Goal: Task Accomplishment & Management: Use online tool/utility

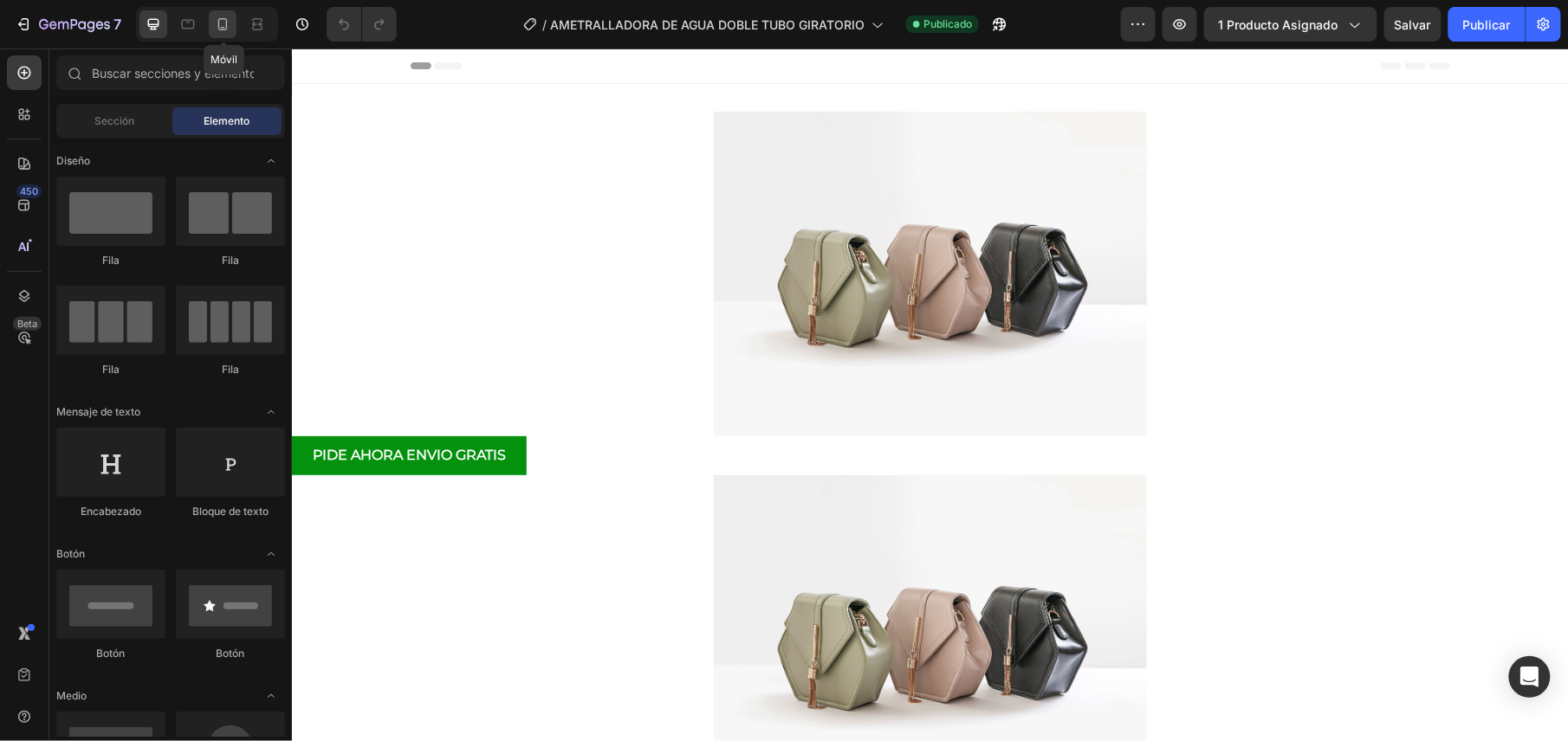
click at [228, 35] on div at bounding box center [222, 24] width 28 height 28
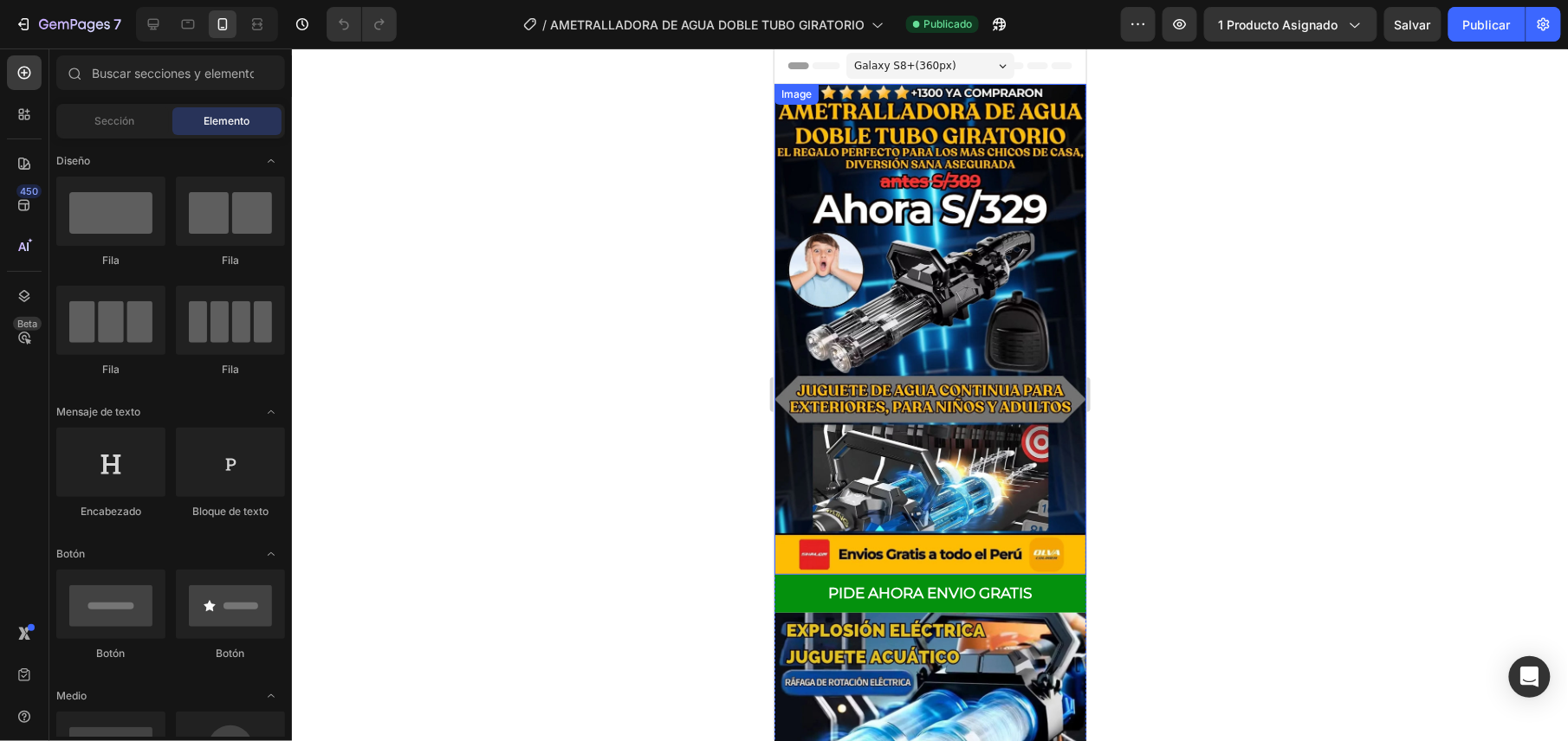
click at [967, 244] on img at bounding box center [929, 328] width 312 height 491
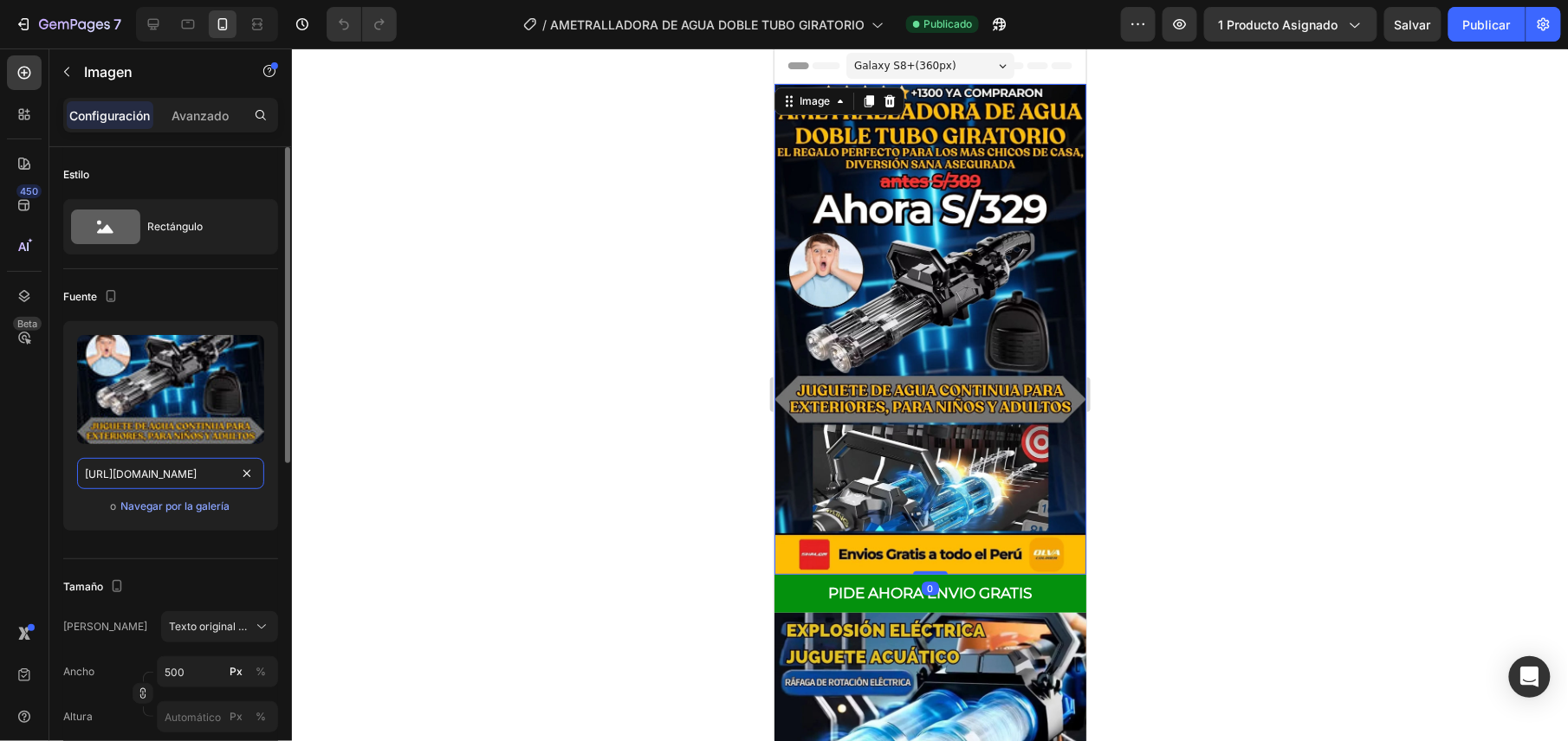
click at [201, 471] on input "[URL][DOMAIN_NAME]" at bounding box center [171, 473] width 187 height 31
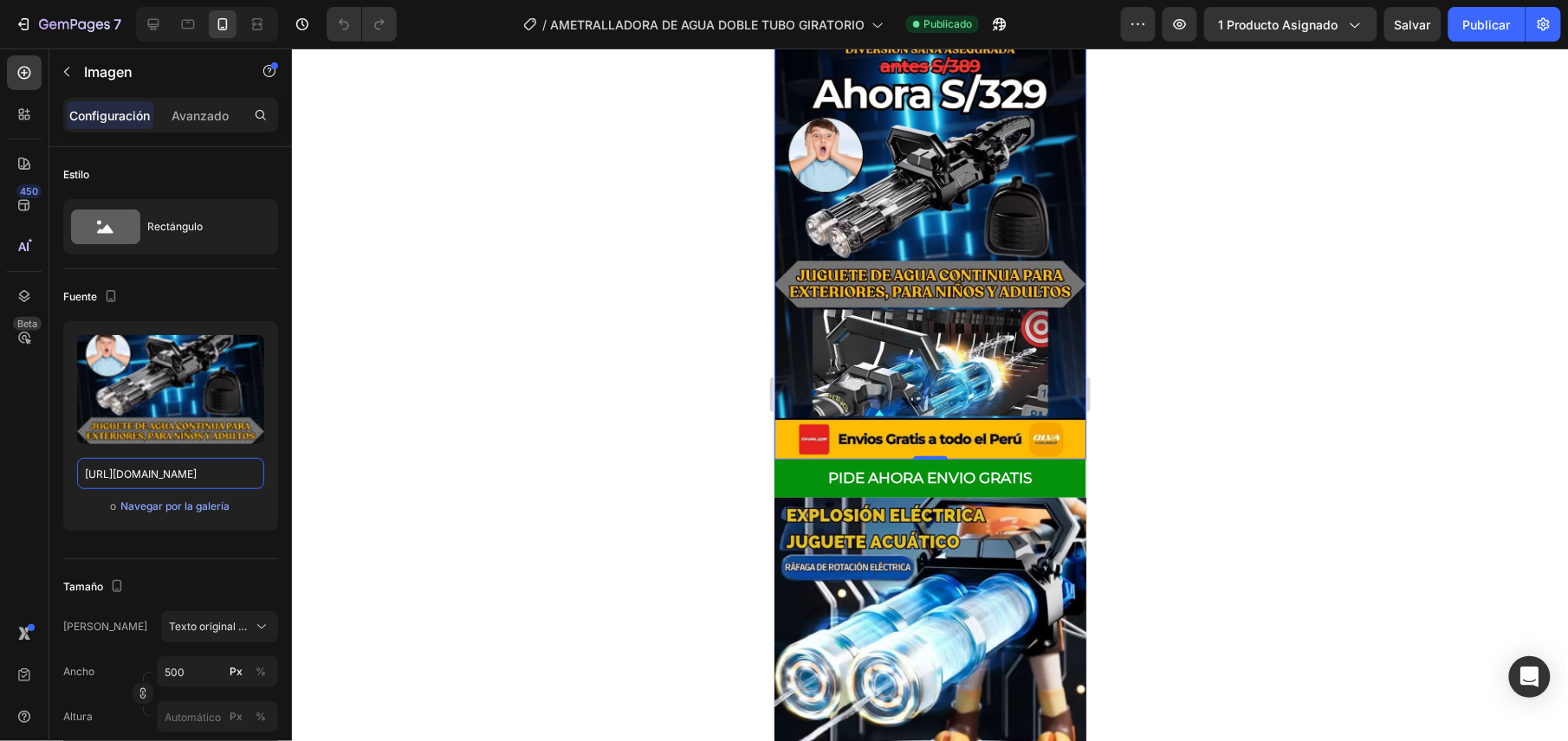
scroll to position [461, 0]
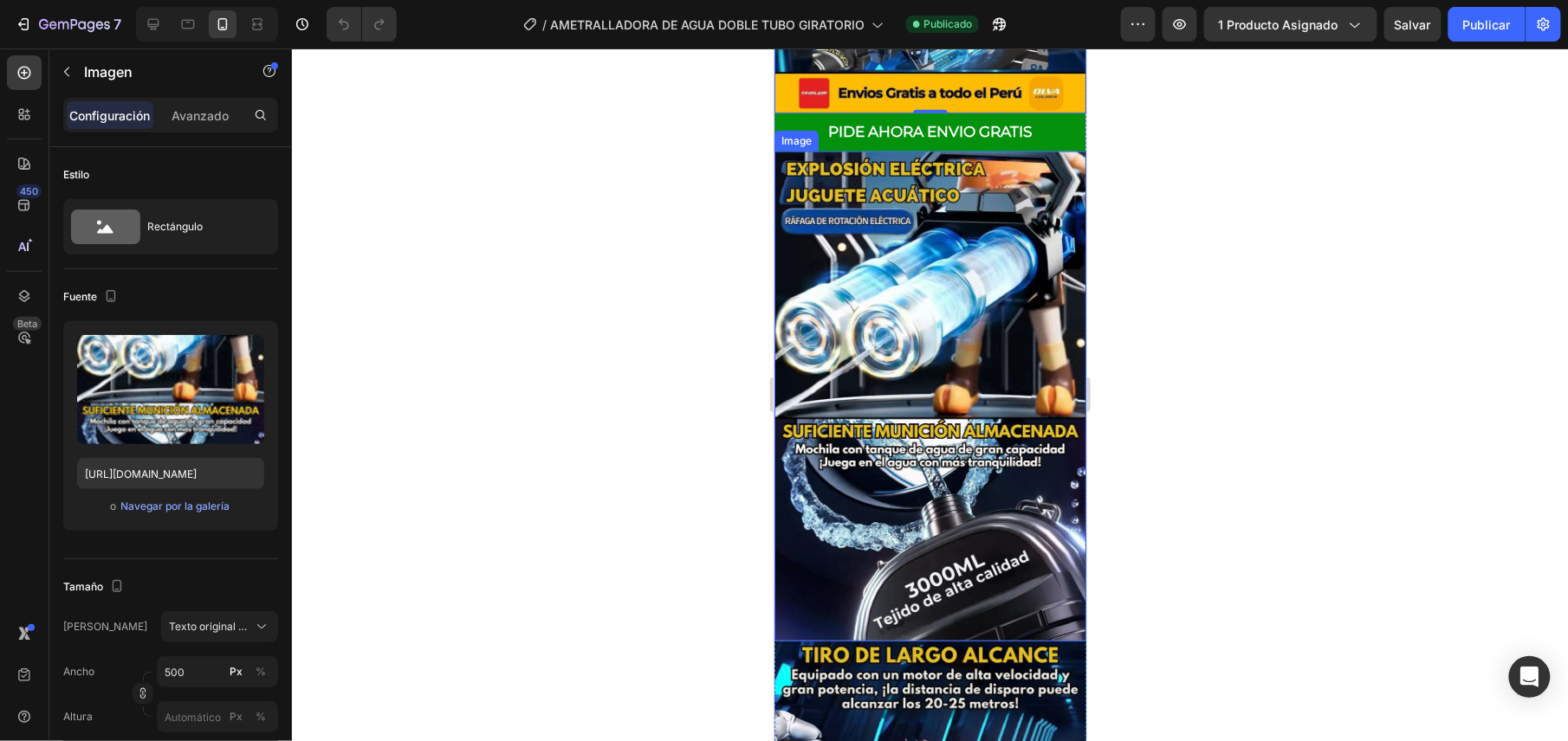
click at [935, 419] on img at bounding box center [929, 397] width 312 height 491
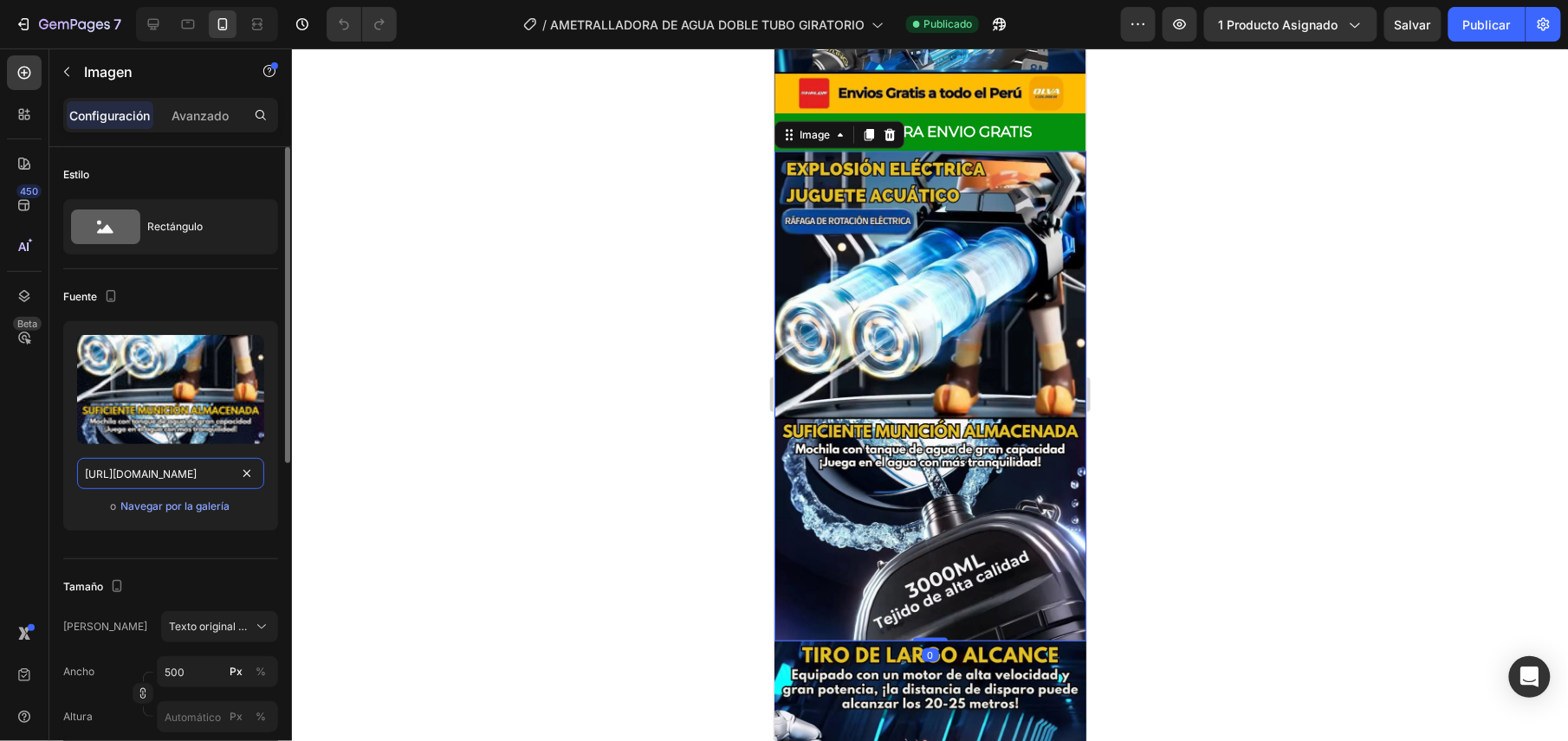
click at [193, 471] on input "[URL][DOMAIN_NAME]" at bounding box center [171, 473] width 187 height 31
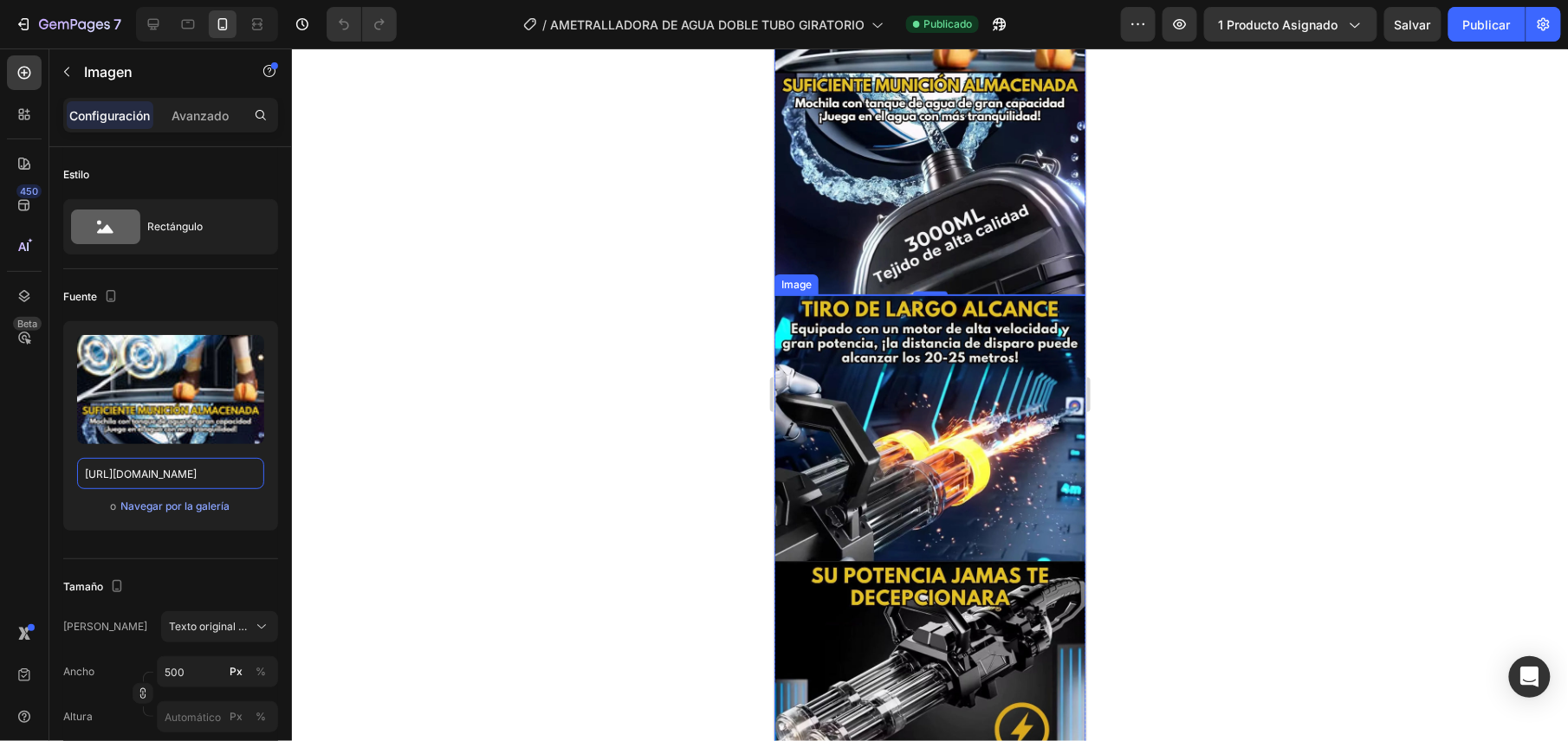
scroll to position [923, 0]
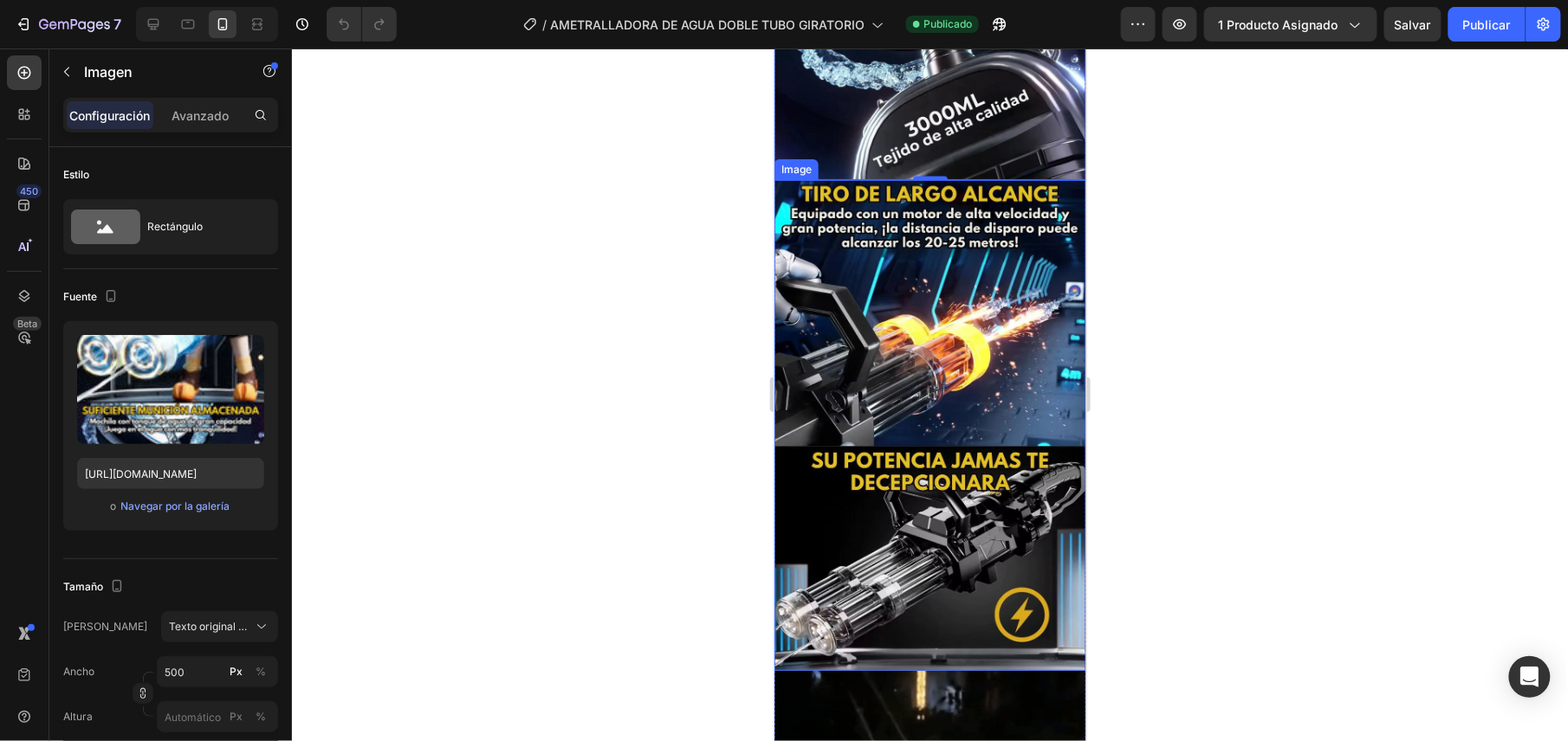
click at [921, 435] on img at bounding box center [929, 424] width 312 height 491
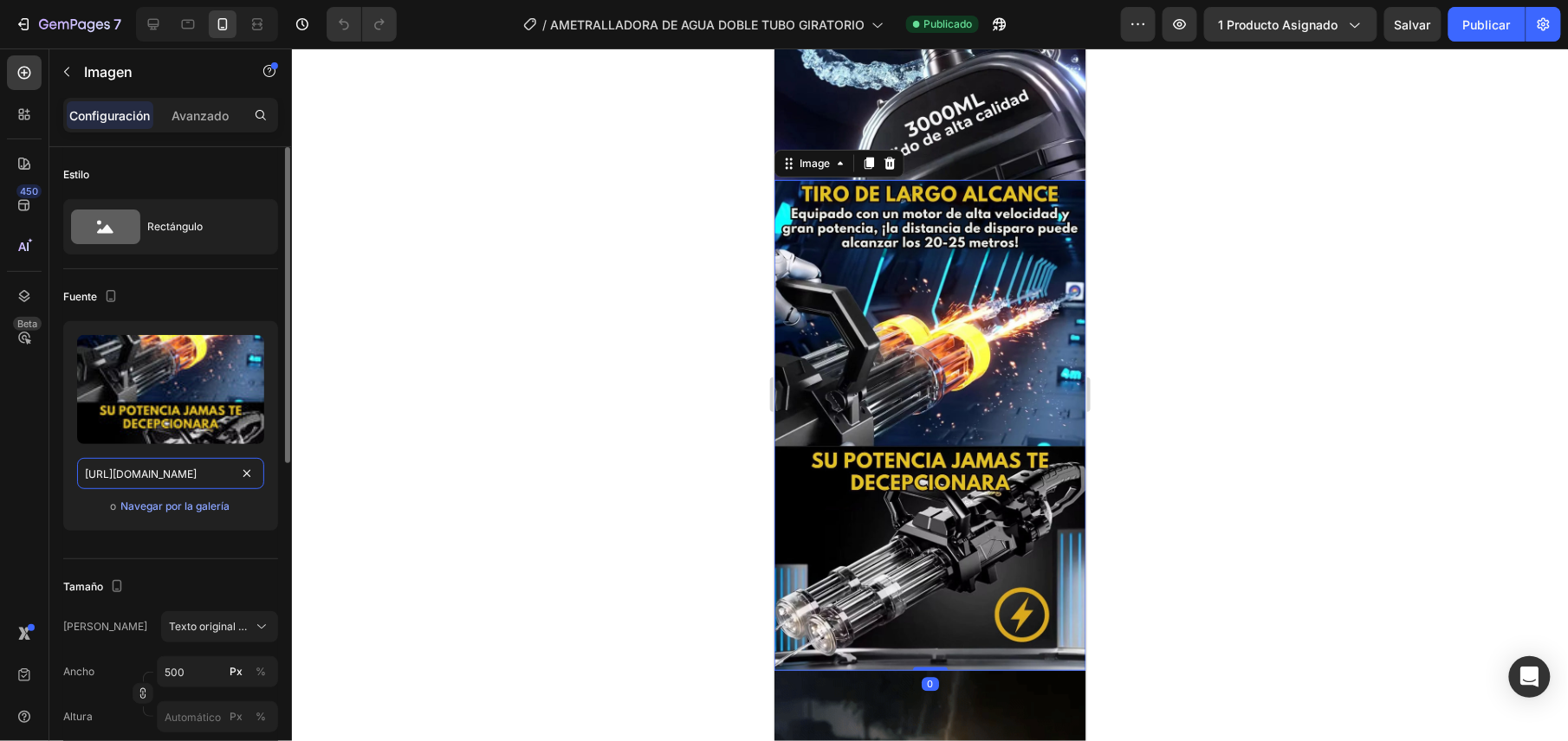
click at [193, 464] on input "[URL][DOMAIN_NAME]" at bounding box center [171, 473] width 187 height 31
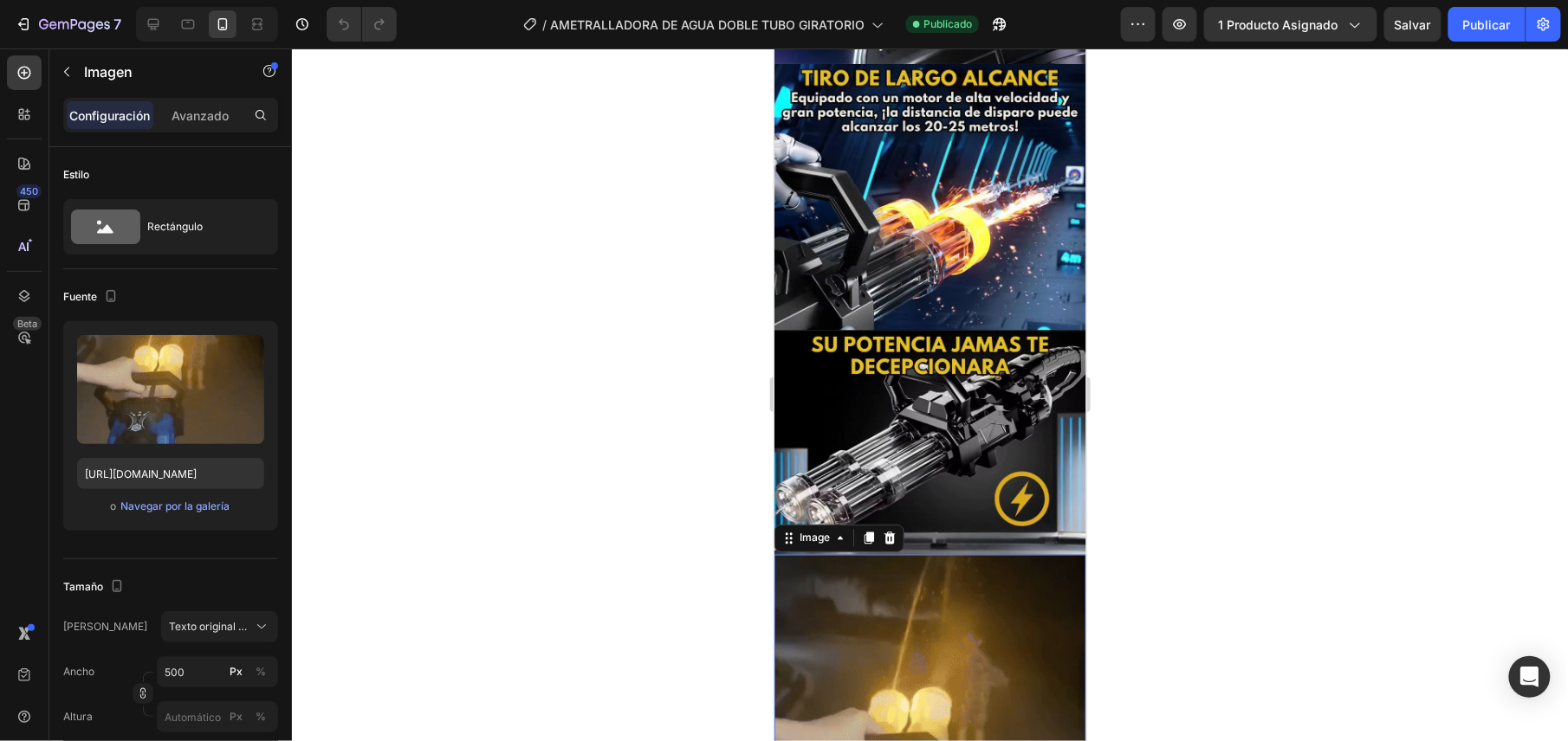
scroll to position [1501, 0]
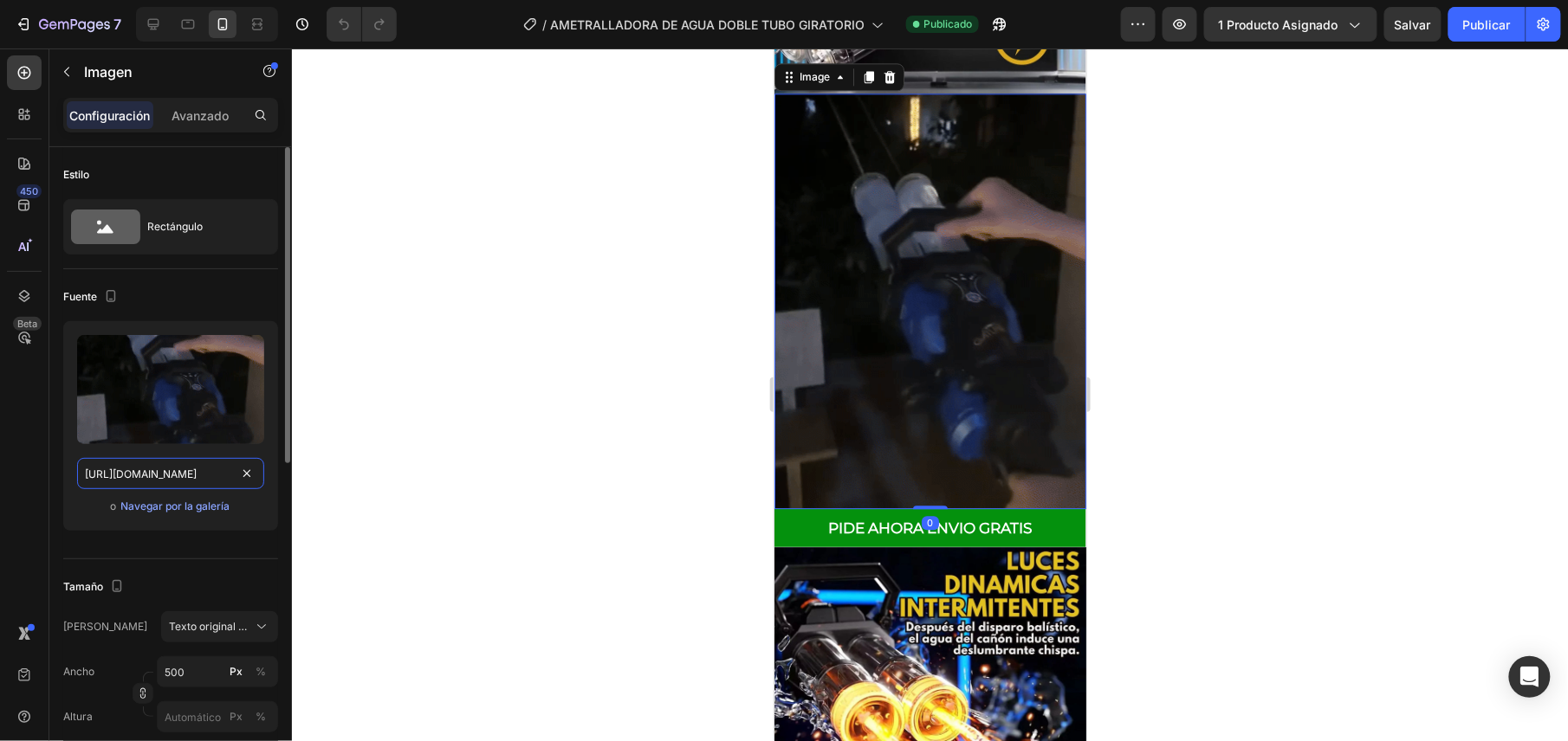
click at [192, 471] on input "[URL][DOMAIN_NAME]" at bounding box center [171, 473] width 187 height 31
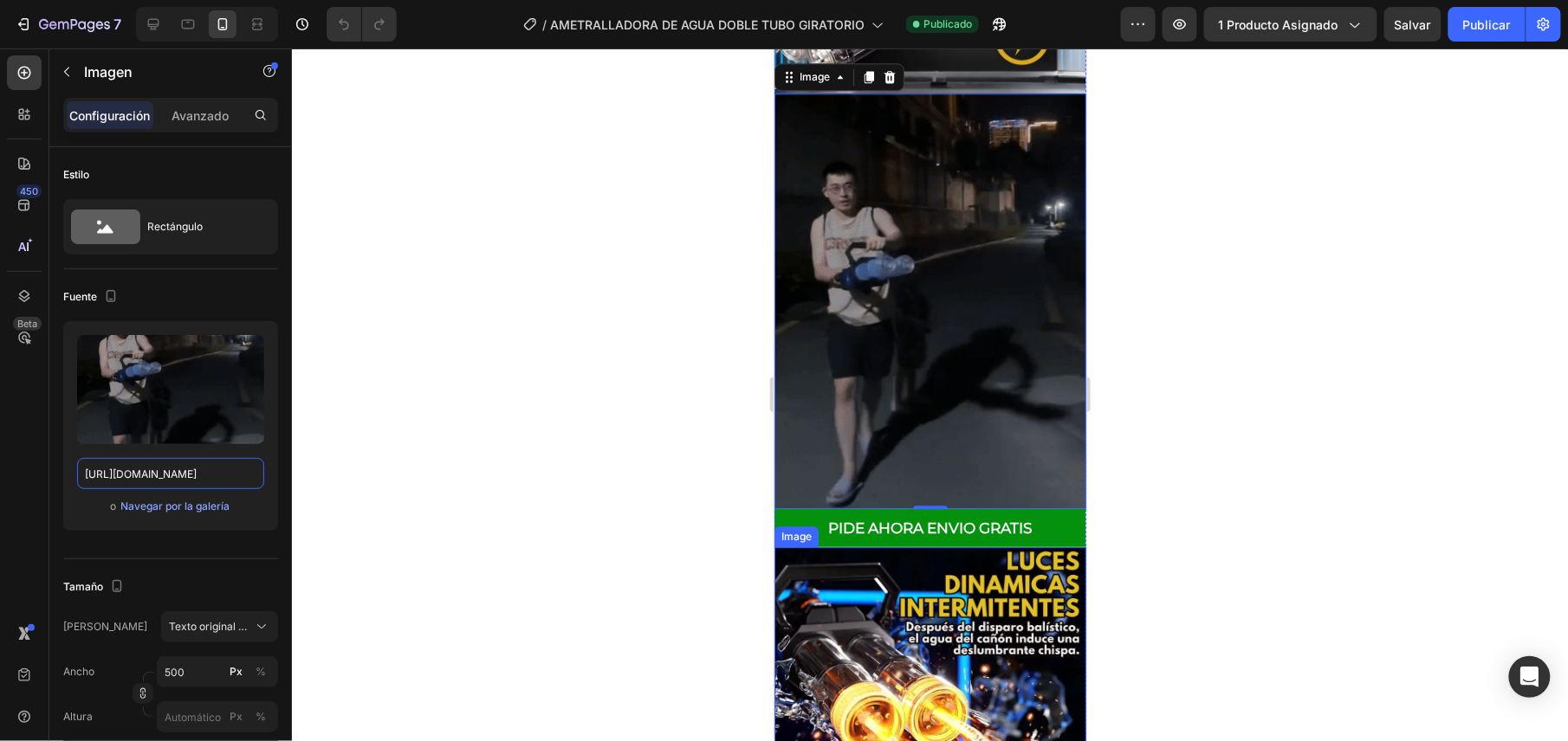
scroll to position [1847, 0]
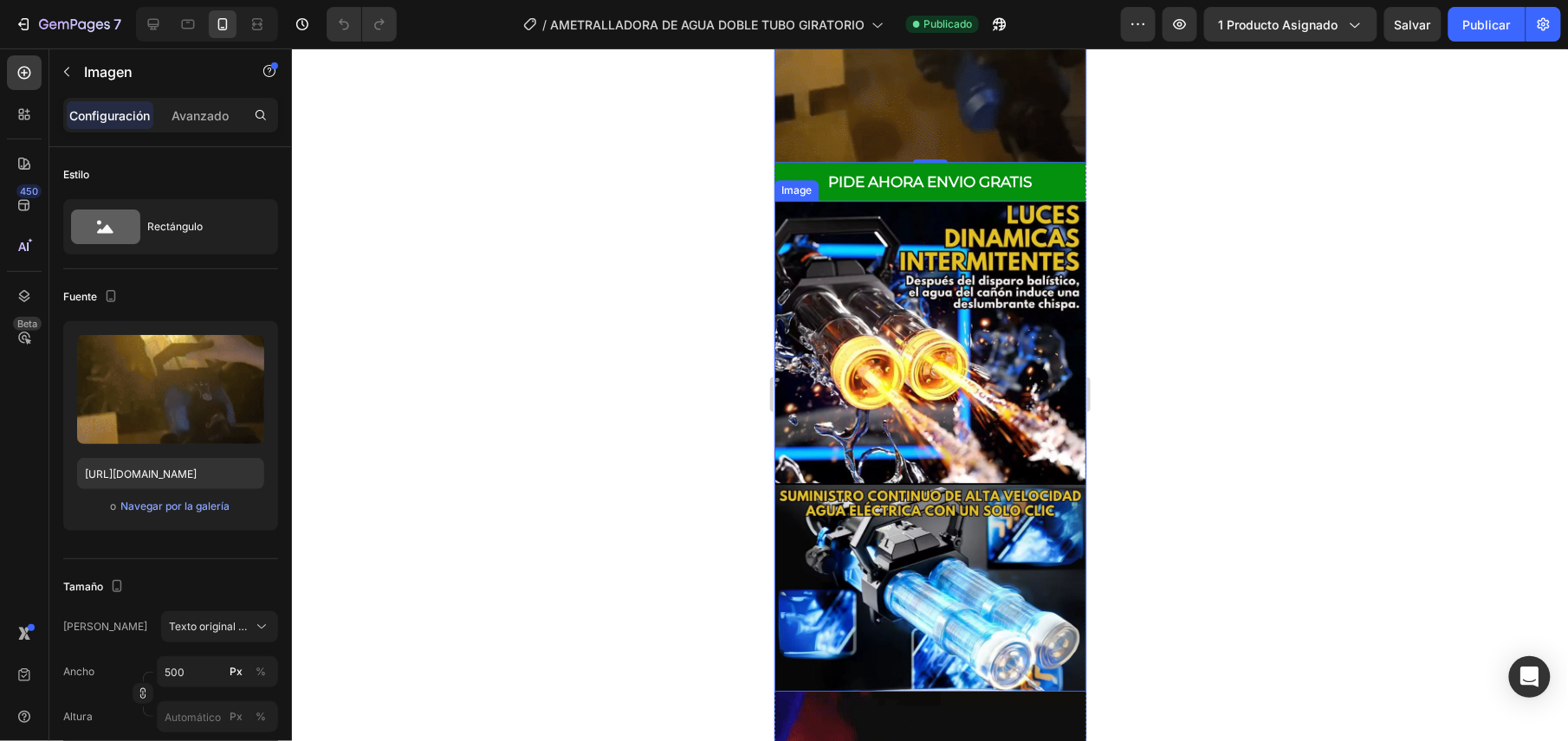
click at [853, 240] on img at bounding box center [929, 445] width 312 height 491
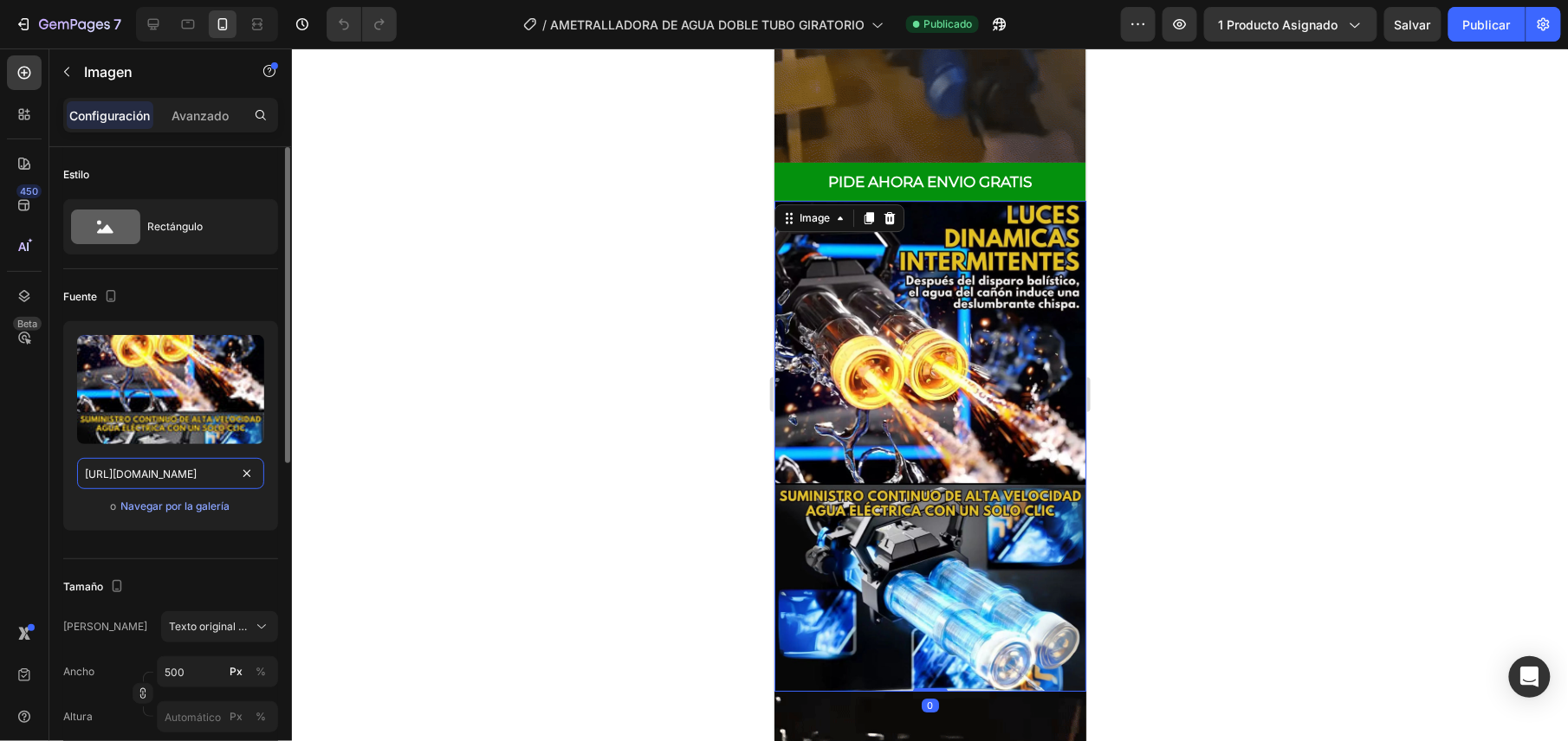
click at [187, 478] on input "[URL][DOMAIN_NAME]" at bounding box center [171, 473] width 187 height 31
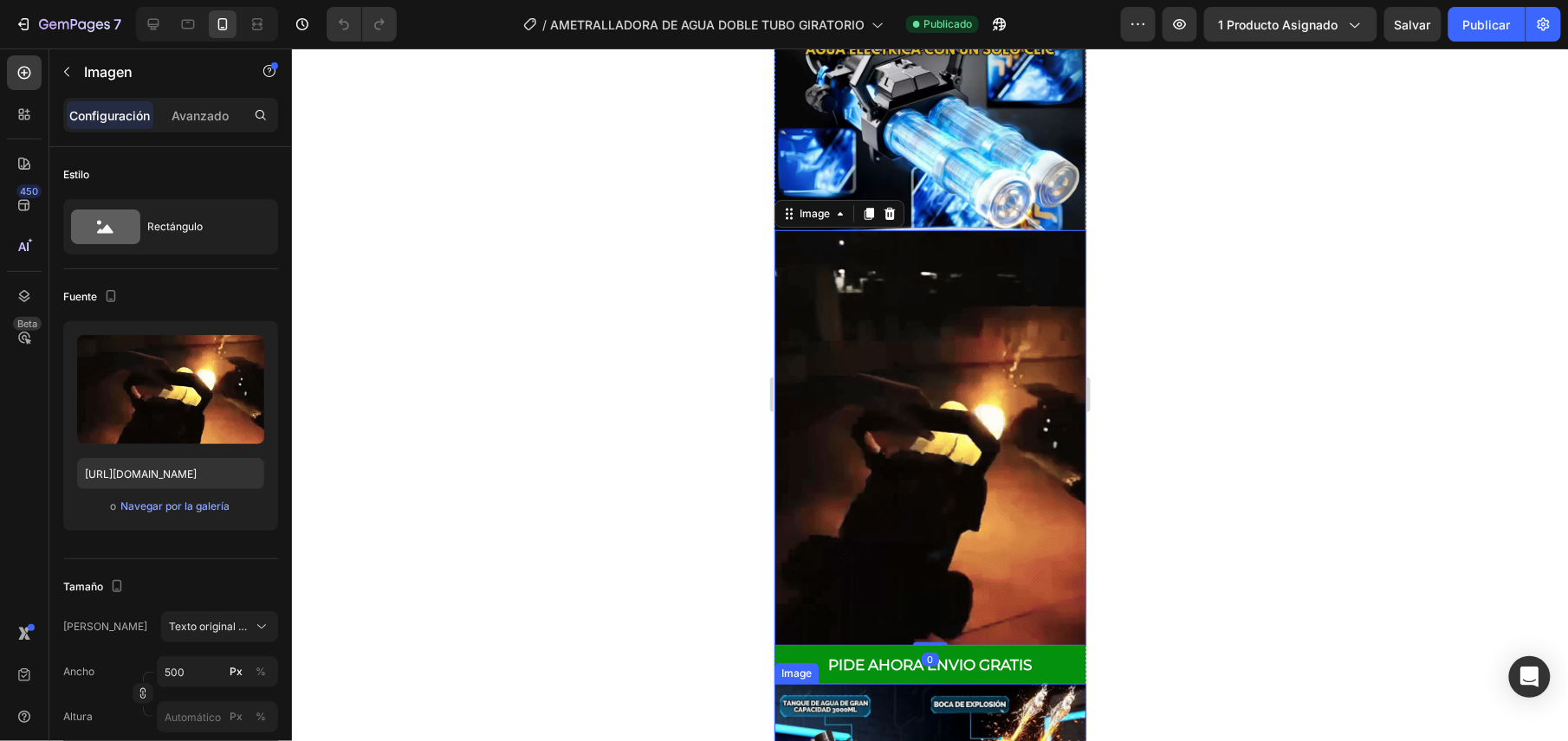
scroll to position [2424, 0]
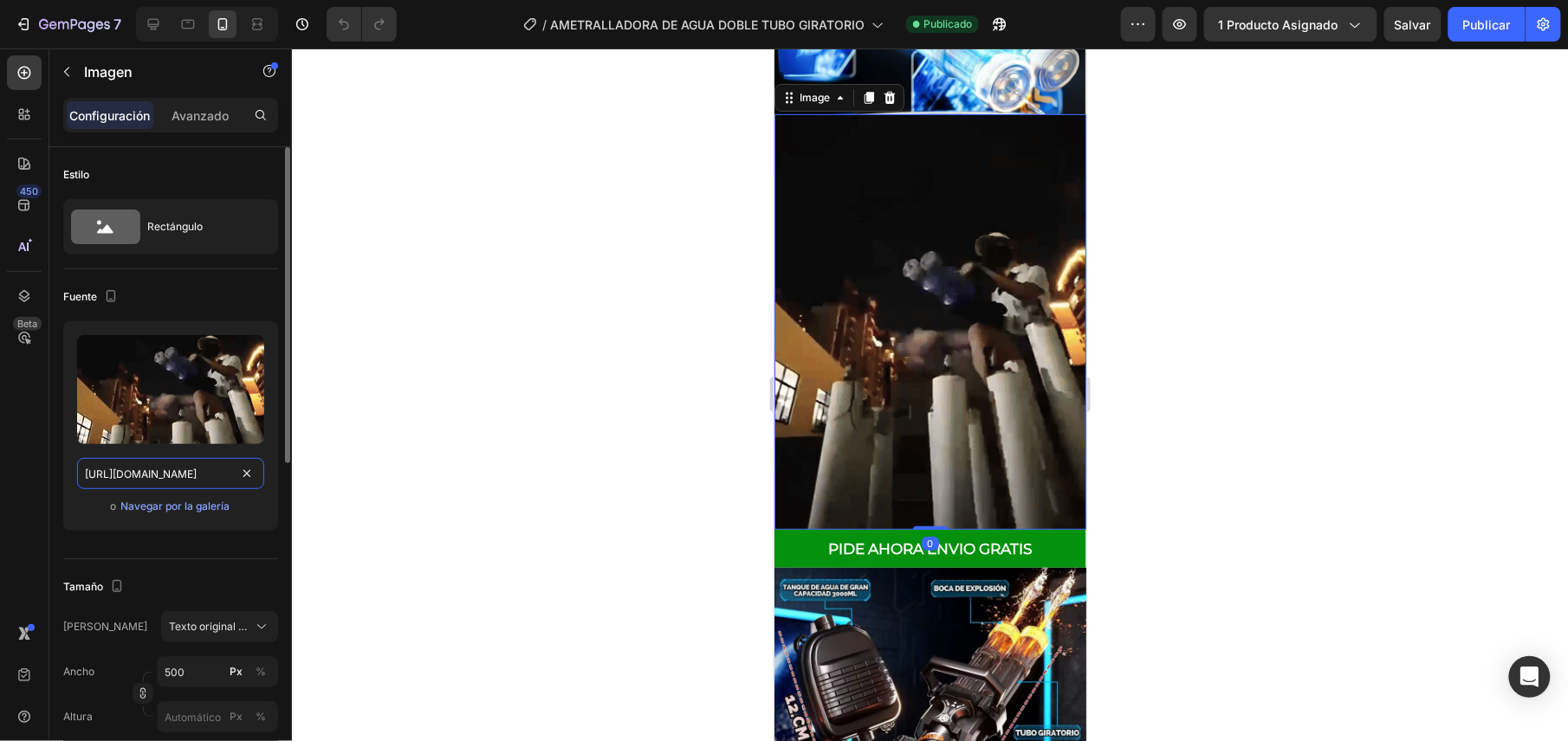
click at [131, 478] on input "[URL][DOMAIN_NAME]" at bounding box center [171, 473] width 187 height 31
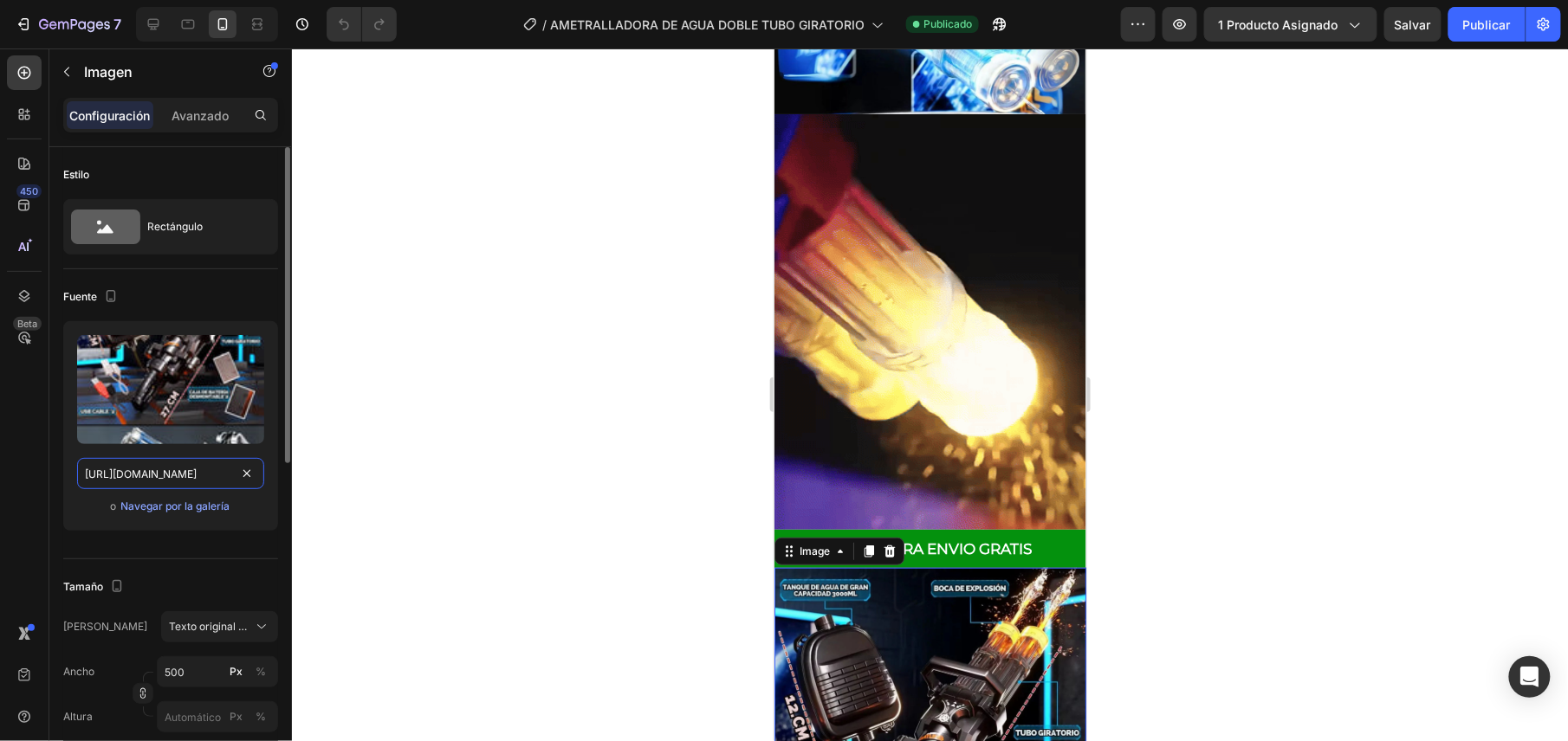
click at [206, 471] on input "[URL][DOMAIN_NAME]" at bounding box center [171, 473] width 187 height 31
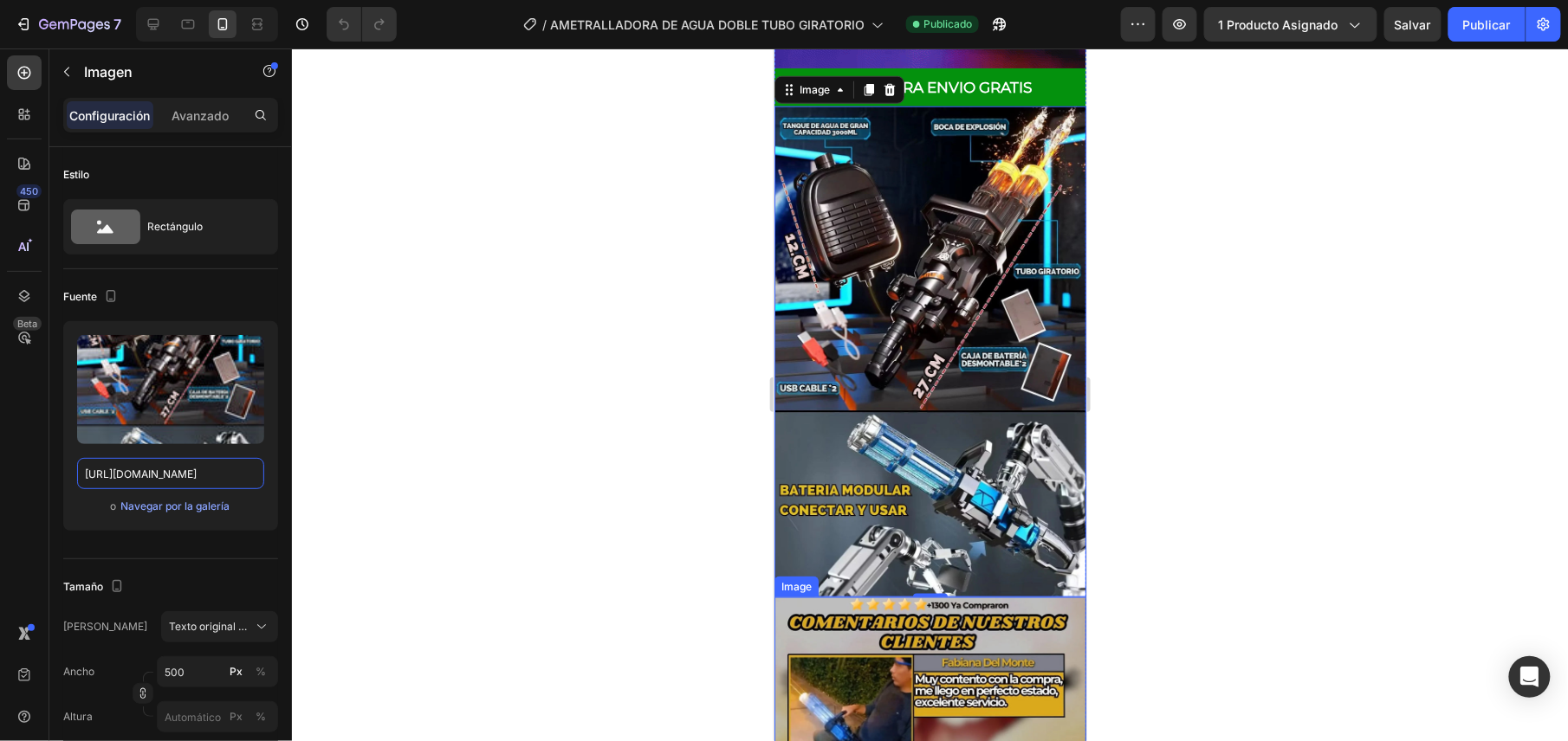
scroll to position [3118, 0]
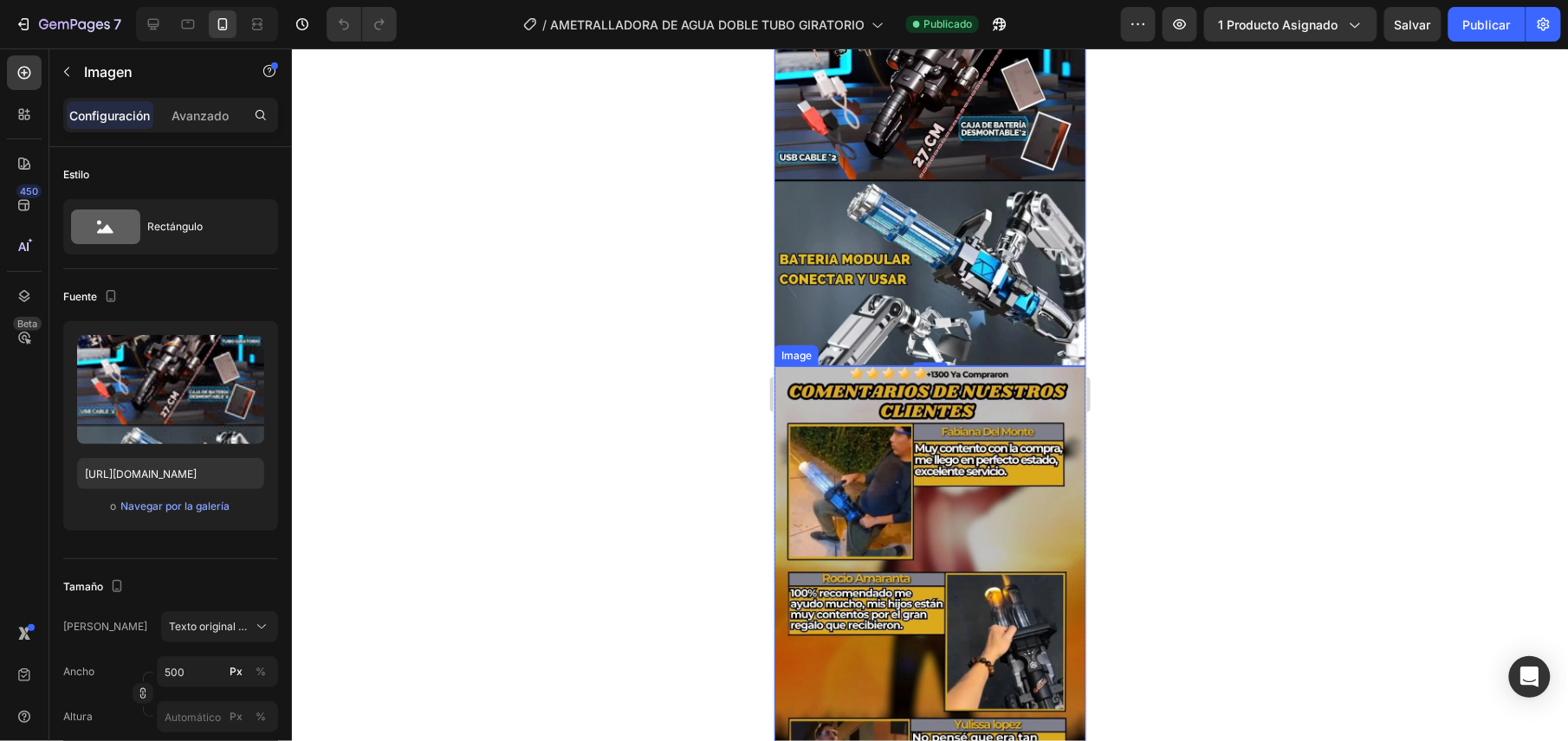
click at [922, 454] on img at bounding box center [929, 611] width 312 height 491
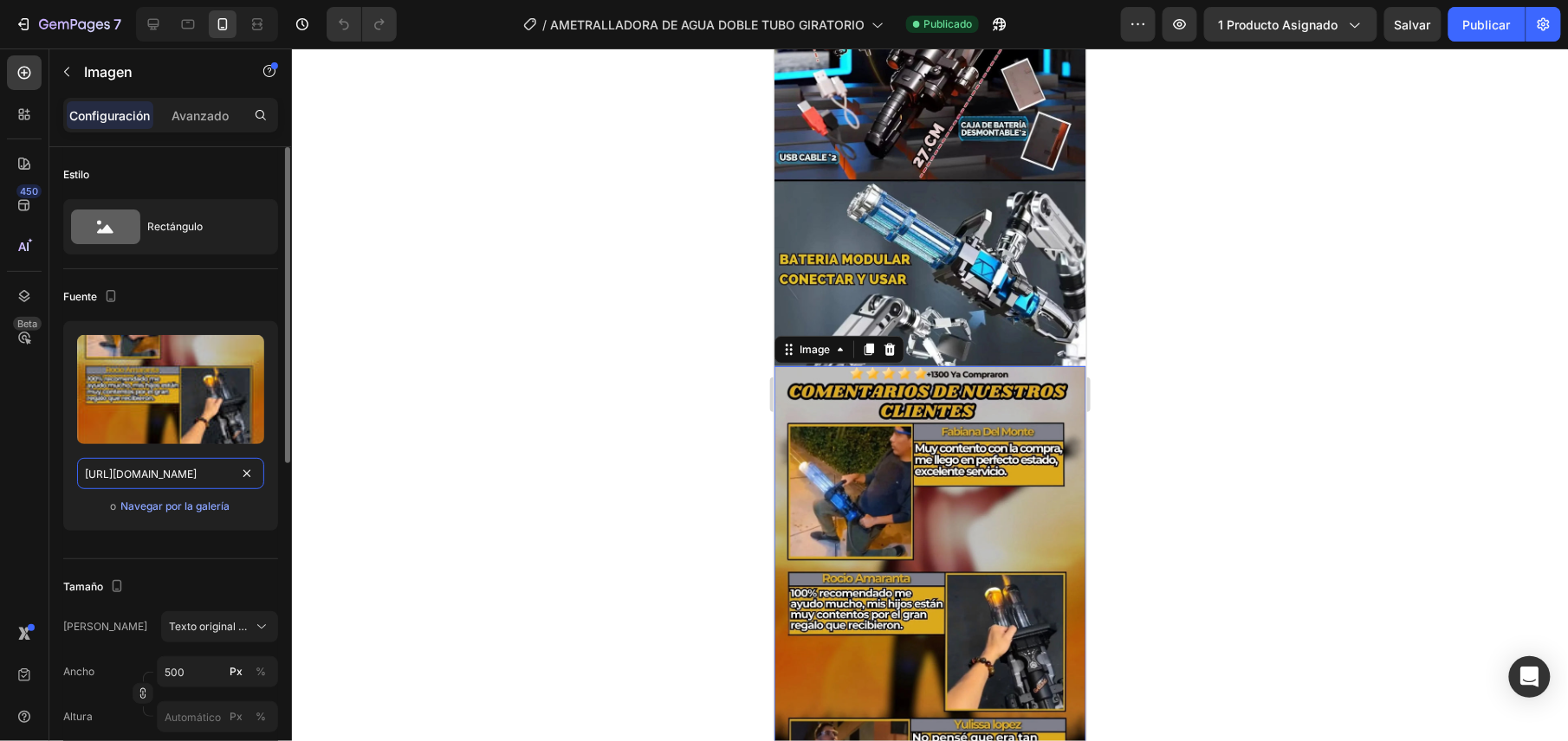
click at [163, 488] on input "[URL][DOMAIN_NAME]" at bounding box center [171, 473] width 187 height 31
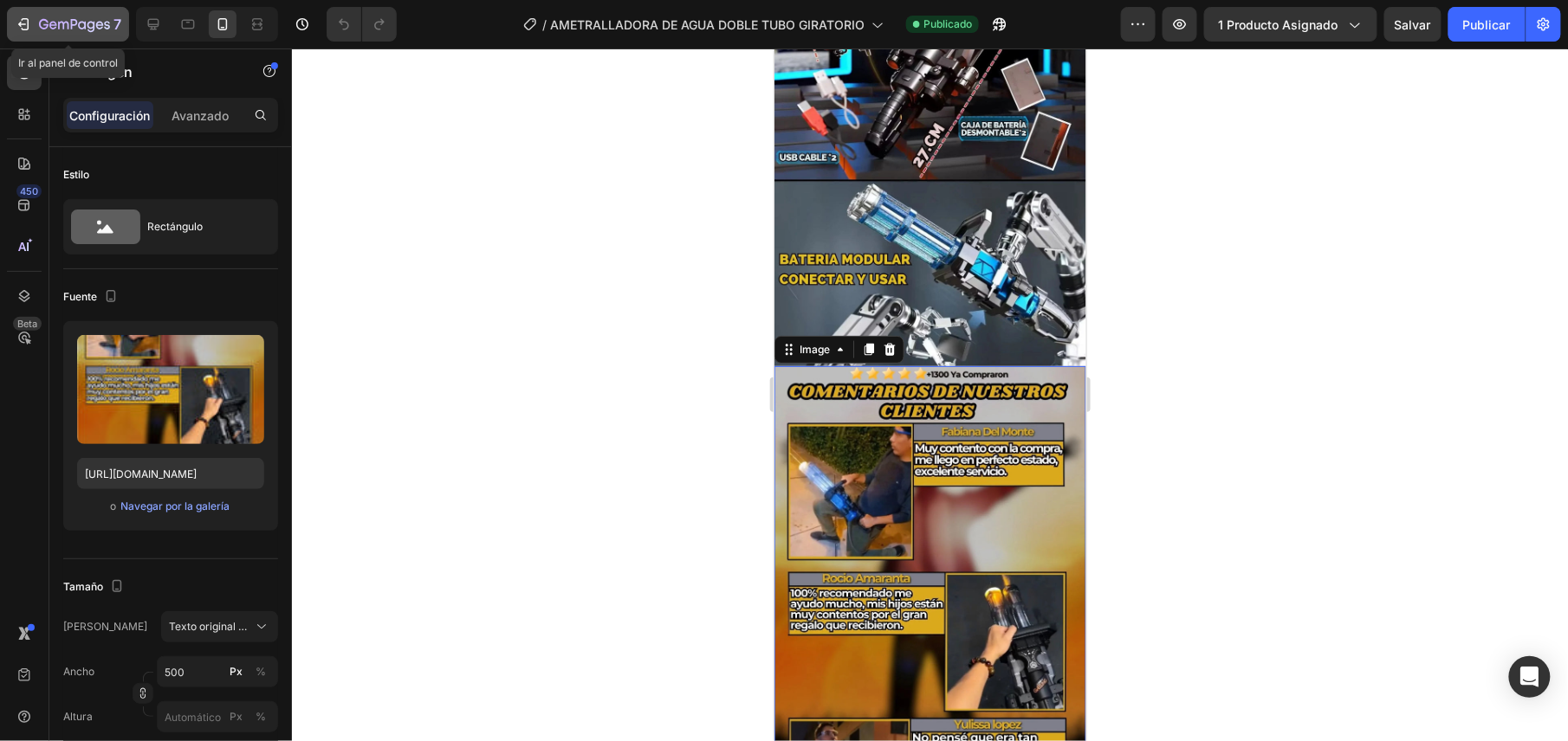
click at [97, 21] on icon "button" at bounding box center [74, 25] width 71 height 14
